Goal: Information Seeking & Learning: Learn about a topic

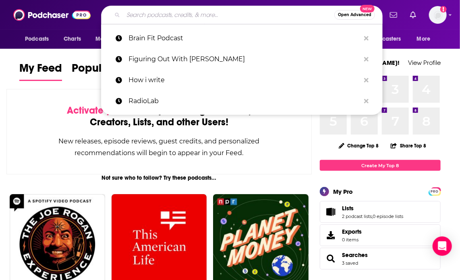
click at [172, 16] on input "Search podcasts, credits, & more..." at bounding box center [228, 14] width 211 height 13
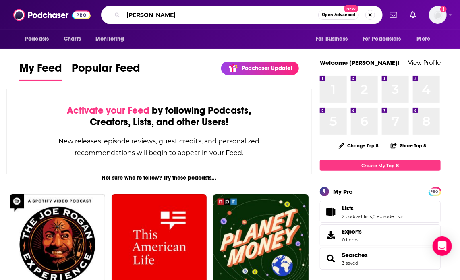
type input "[PERSON_NAME]"
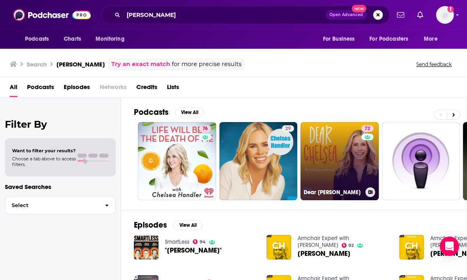
click at [349, 174] on link "72 Dear [PERSON_NAME]" at bounding box center [339, 161] width 78 height 78
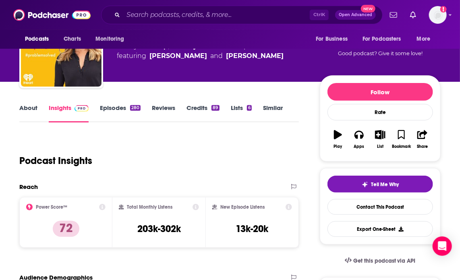
scroll to position [81, 0]
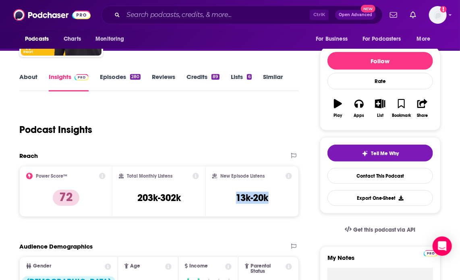
drag, startPoint x: 279, startPoint y: 199, endPoint x: 233, endPoint y: 196, distance: 45.6
click at [233, 196] on div "New Episode Listens 13k-20k" at bounding box center [251, 191] width 79 height 37
copy h3 "13k-20k"
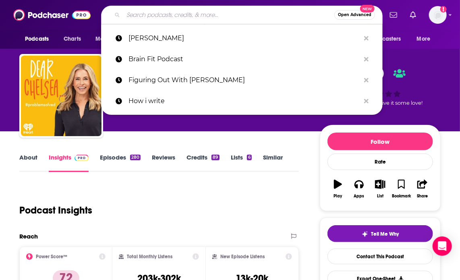
click at [194, 12] on input "Search podcasts, credits, & more..." at bounding box center [228, 14] width 211 height 13
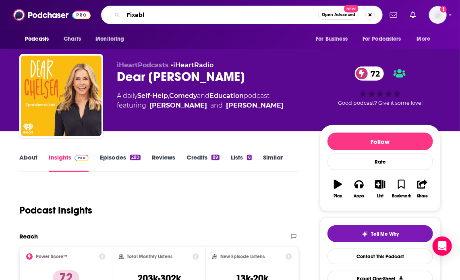
type input "Fixable"
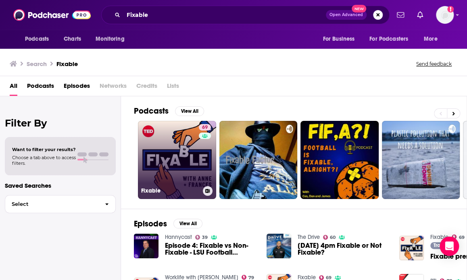
click at [196, 158] on link "69 Fixable" at bounding box center [177, 160] width 78 height 78
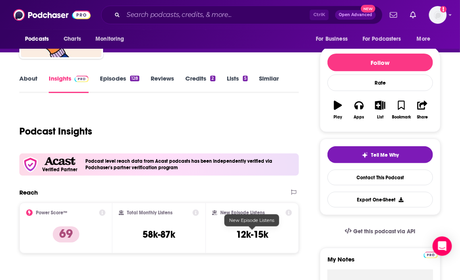
scroll to position [121, 0]
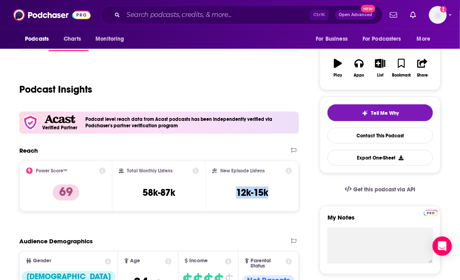
drag, startPoint x: 275, startPoint y: 195, endPoint x: 230, endPoint y: 194, distance: 45.1
click at [230, 194] on div "New Episode Listens 12k-15k" at bounding box center [251, 186] width 79 height 37
copy h3 "12k-15k"
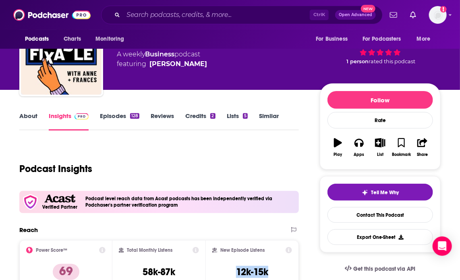
scroll to position [40, 0]
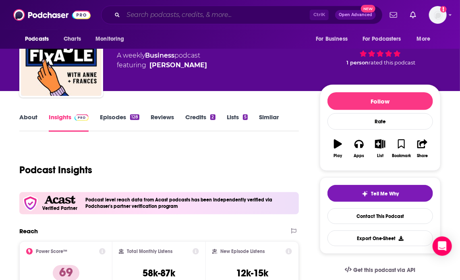
click at [162, 11] on input "Search podcasts, credits, & more..." at bounding box center [216, 14] width 187 height 13
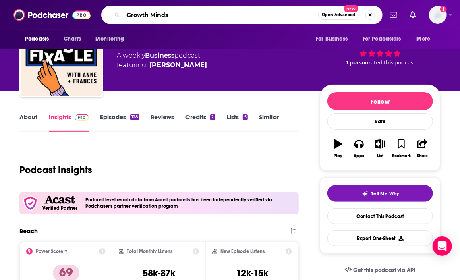
type input "Growth Minds"
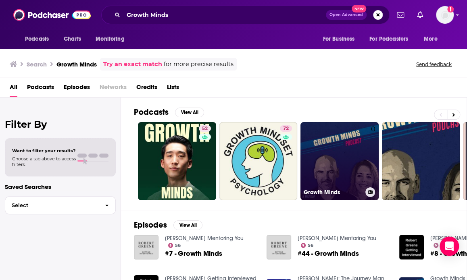
click at [334, 170] on link "0 Growth Minds" at bounding box center [339, 161] width 78 height 78
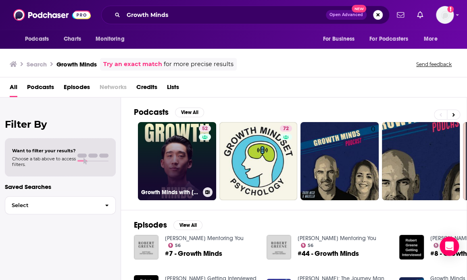
click at [175, 162] on link "52 Growth Minds with [PERSON_NAME]" at bounding box center [177, 161] width 78 height 78
